Goal: Transaction & Acquisition: Purchase product/service

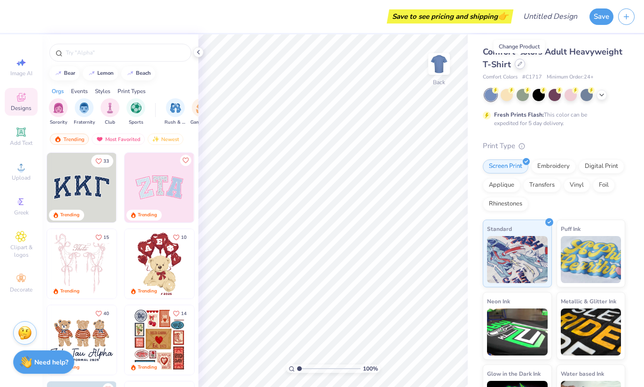
click at [521, 63] on icon at bounding box center [519, 64] width 5 height 5
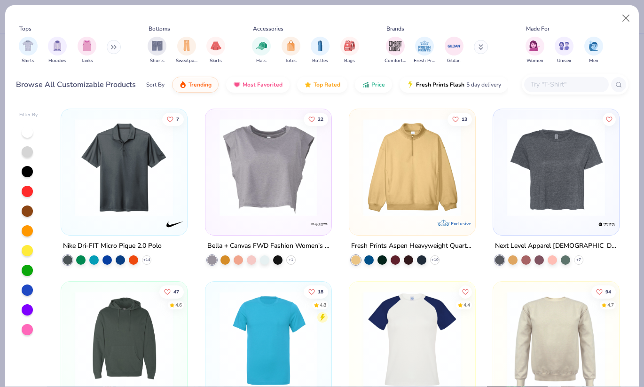
click at [116, 49] on icon at bounding box center [115, 47] width 1 height 3
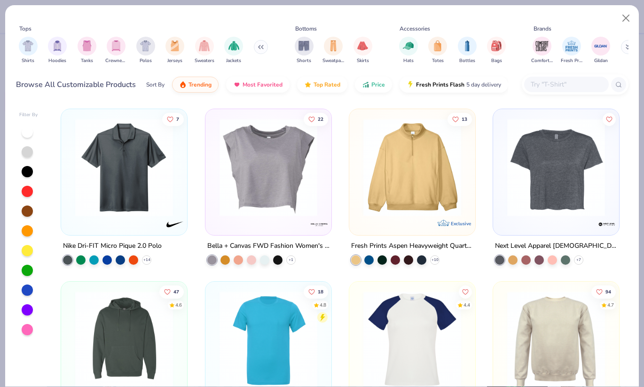
click at [117, 49] on img "filter for Crewnecks" at bounding box center [116, 45] width 10 height 11
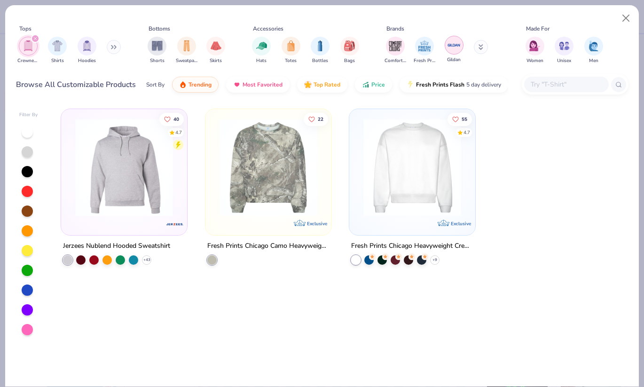
click at [453, 49] on img "filter for Gildan" at bounding box center [454, 45] width 14 height 14
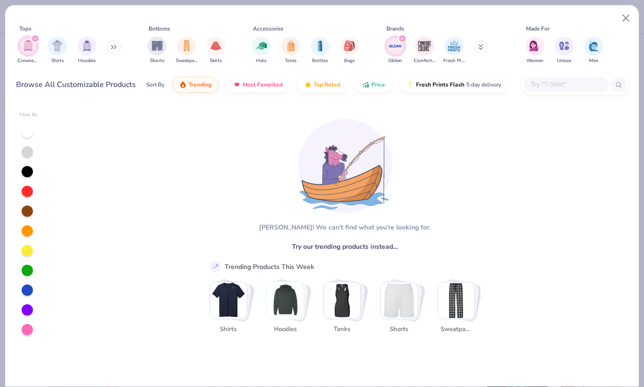
click at [289, 298] on img "Stack Card Button Hoodies" at bounding box center [285, 300] width 37 height 37
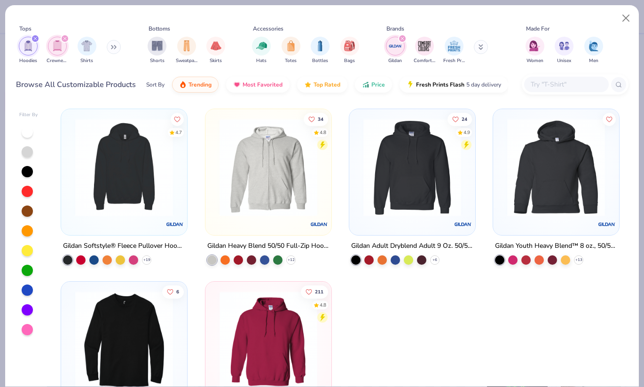
click at [159, 323] on img at bounding box center [124, 340] width 107 height 98
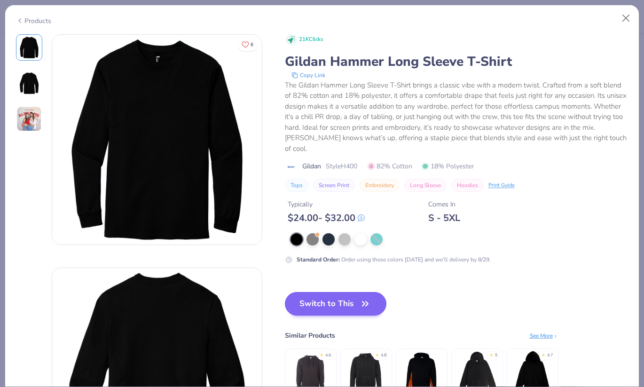
click at [312, 292] on button "Switch to This" at bounding box center [336, 304] width 102 height 24
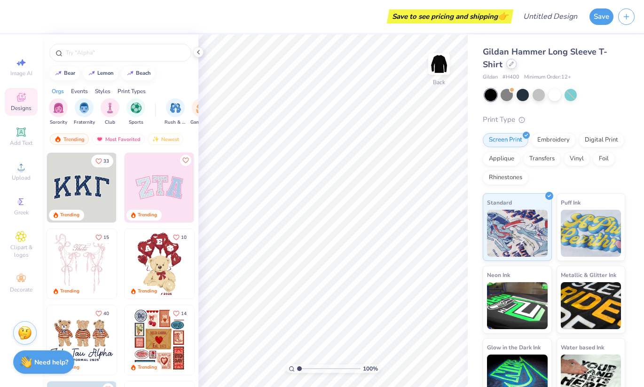
click at [514, 66] on icon at bounding box center [511, 64] width 5 height 5
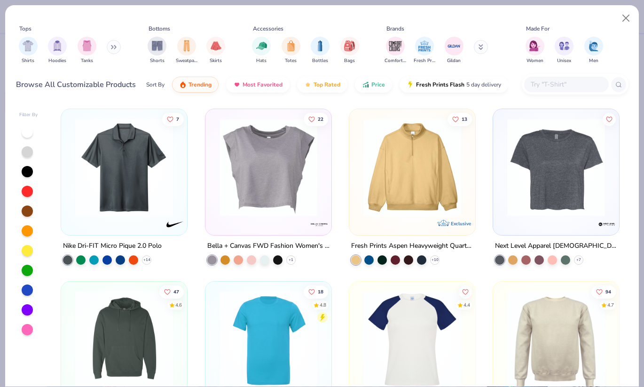
click at [109, 48] on button at bounding box center [114, 47] width 14 height 14
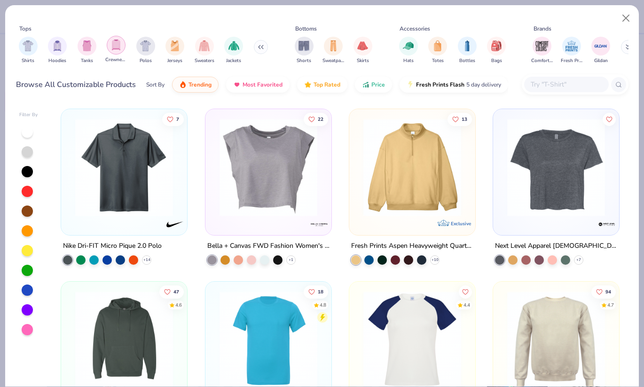
click at [119, 47] on img "filter for Crewnecks" at bounding box center [116, 44] width 10 height 11
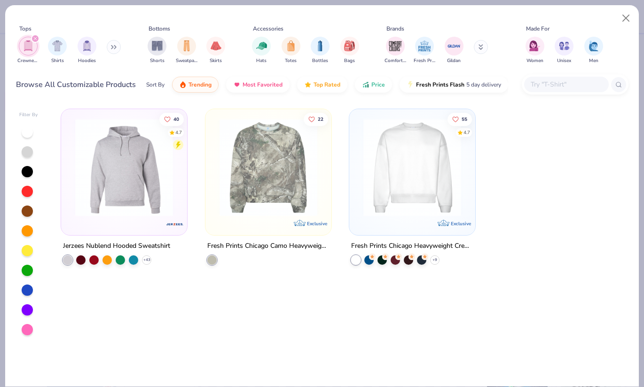
click at [379, 162] on img at bounding box center [412, 167] width 107 height 98
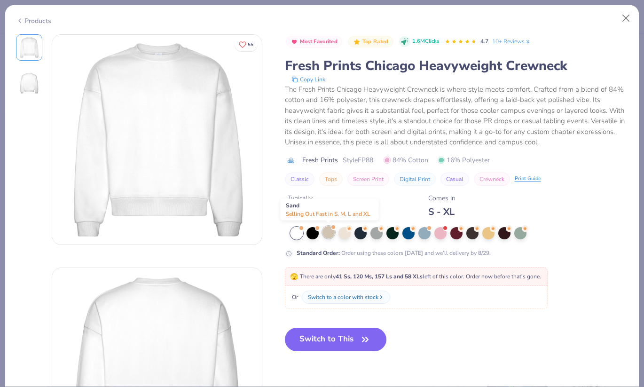
click at [332, 235] on div at bounding box center [328, 232] width 12 height 12
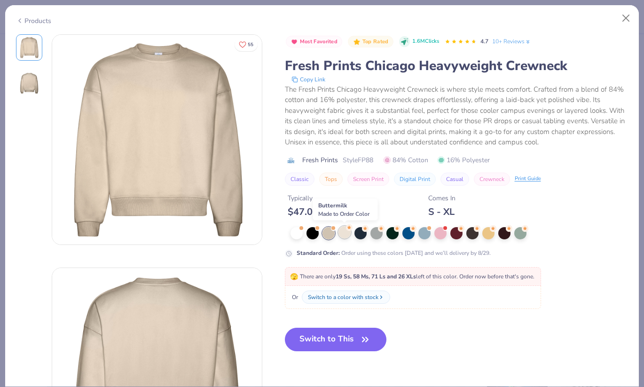
click at [345, 235] on div at bounding box center [344, 232] width 12 height 12
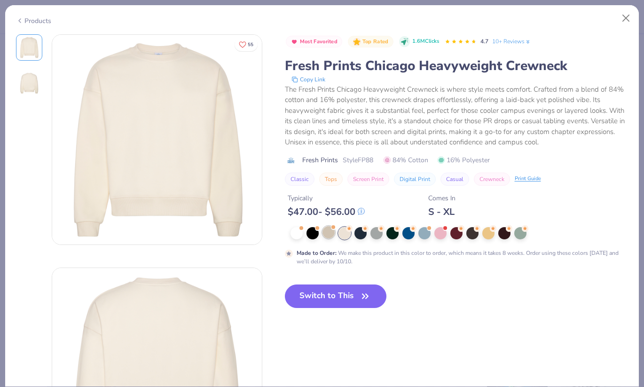
click at [332, 236] on div at bounding box center [328, 232] width 12 height 12
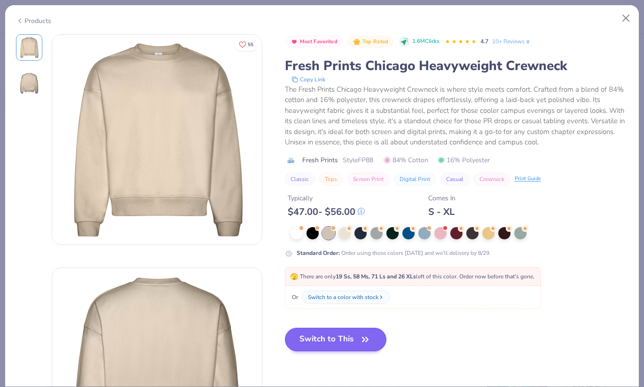
click at [332, 337] on button "Switch to This" at bounding box center [336, 340] width 102 height 24
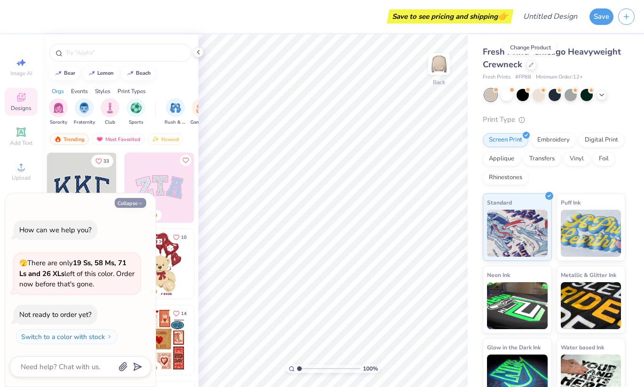
click at [138, 206] on icon "button" at bounding box center [141, 204] width 6 height 6
type textarea "x"
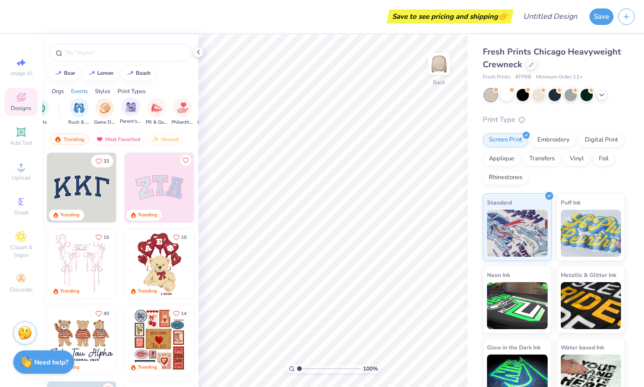
scroll to position [0, 87]
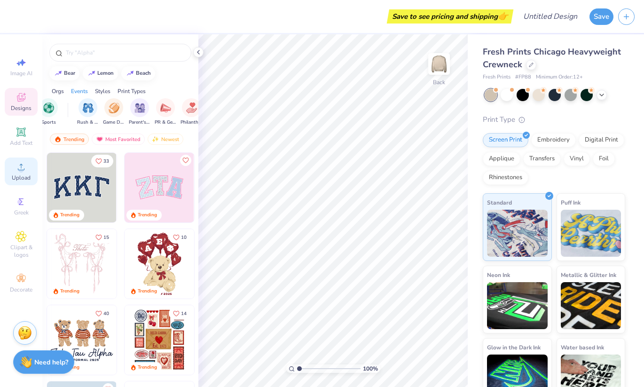
click at [24, 170] on icon at bounding box center [21, 166] width 11 height 11
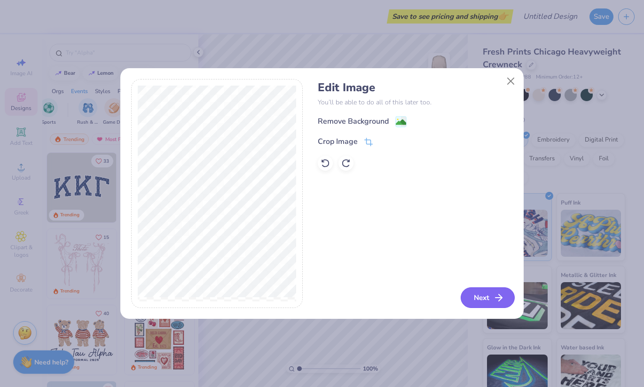
click at [473, 292] on button "Next" at bounding box center [488, 297] width 54 height 21
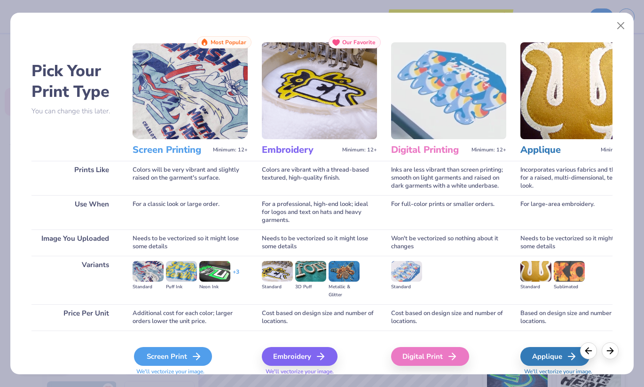
click at [189, 356] on div "Screen Print" at bounding box center [173, 356] width 78 height 19
